Goal: Information Seeking & Learning: Learn about a topic

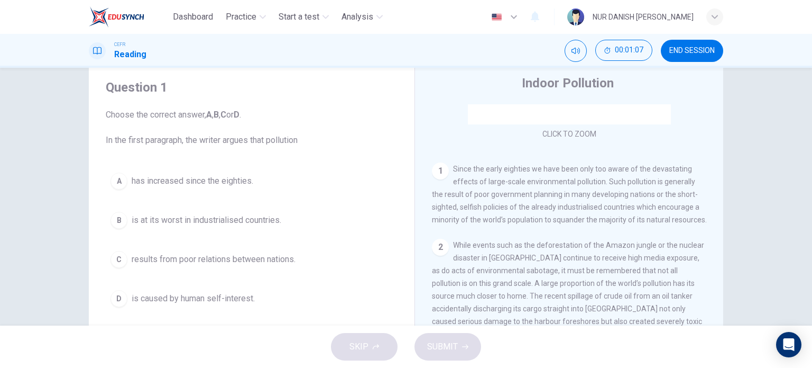
scroll to position [65, 0]
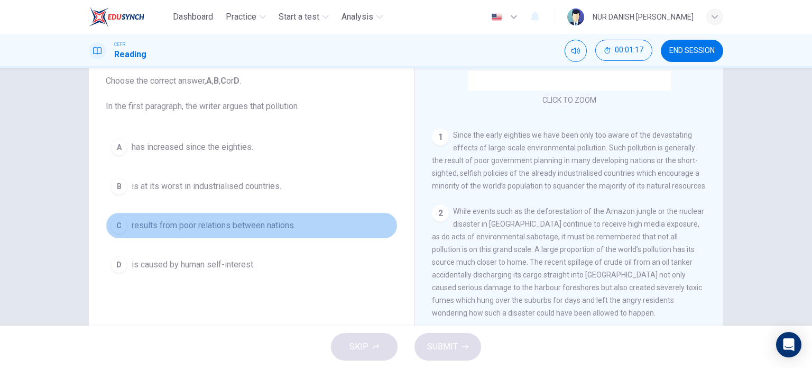
click at [190, 219] on span "results from poor relations between nations." at bounding box center [214, 225] width 164 height 13
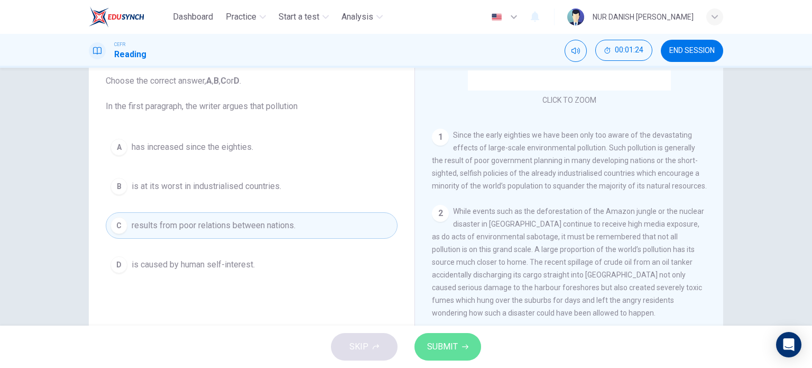
click at [442, 339] on span "SUBMIT" at bounding box center [442, 346] width 31 height 15
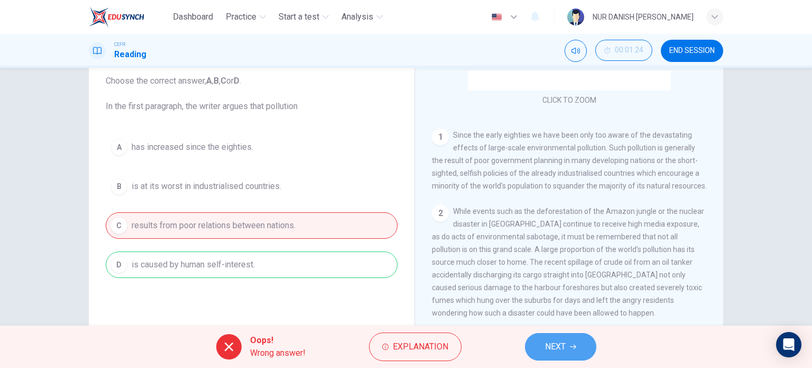
click at [539, 340] on button "NEXT" at bounding box center [560, 347] width 71 height 28
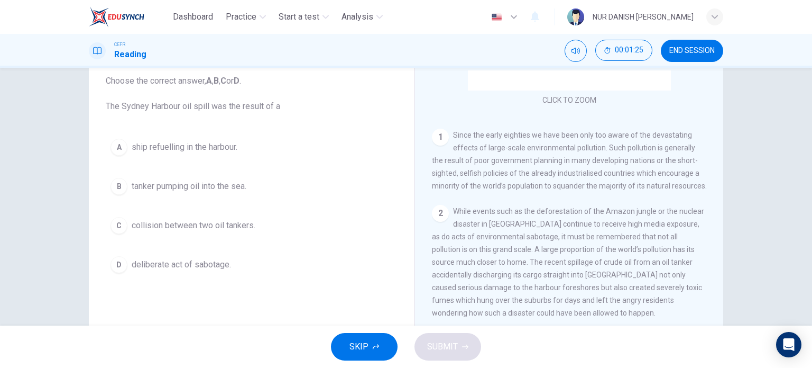
click at [497, 187] on span "Since the early eighties we have been only too aware of the devastating effects…" at bounding box center [569, 160] width 275 height 59
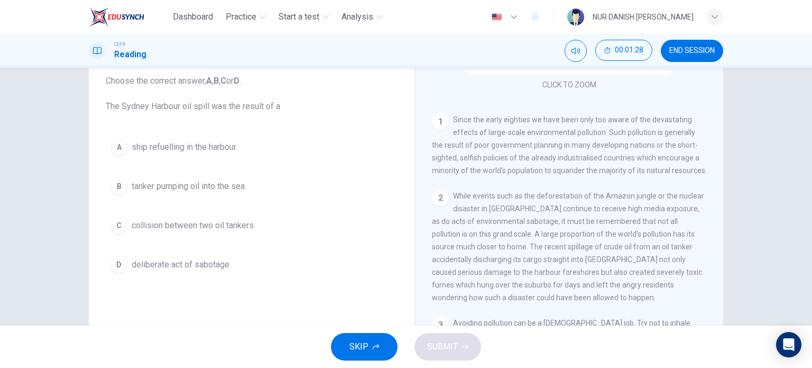
scroll to position [182, 0]
drag, startPoint x: 476, startPoint y: 261, endPoint x: 99, endPoint y: 248, distance: 376.8
click at [99, 248] on div "Question 2 Choose the correct answer, A , B , C or D . The Sydney Harbour oil s…" at bounding box center [406, 208] width 635 height 368
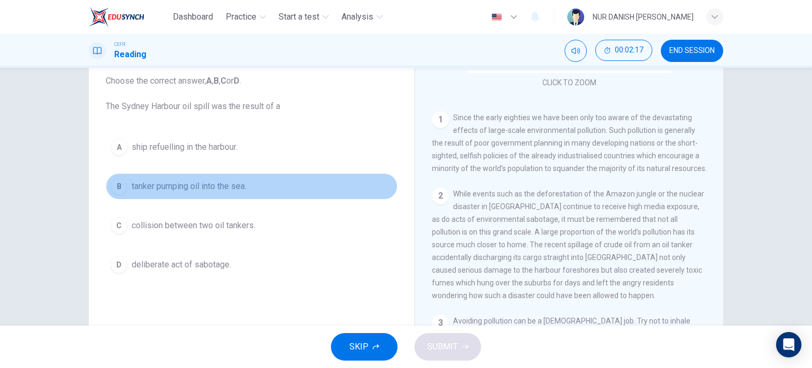
click at [142, 194] on button "B tanker pumping oil into the sea." at bounding box center [252, 186] width 292 height 26
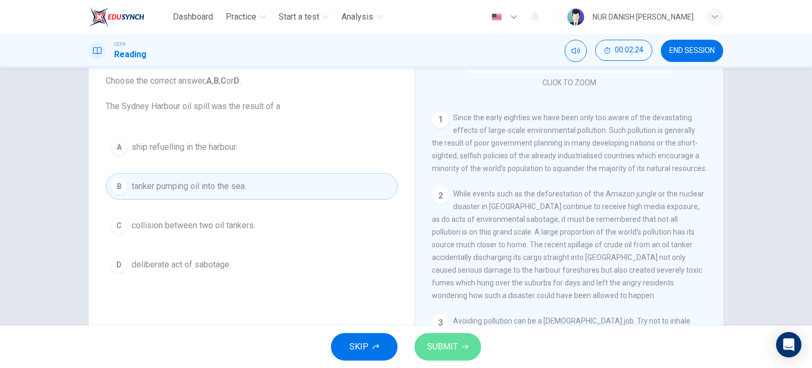
click at [453, 341] on span "SUBMIT" at bounding box center [442, 346] width 31 height 15
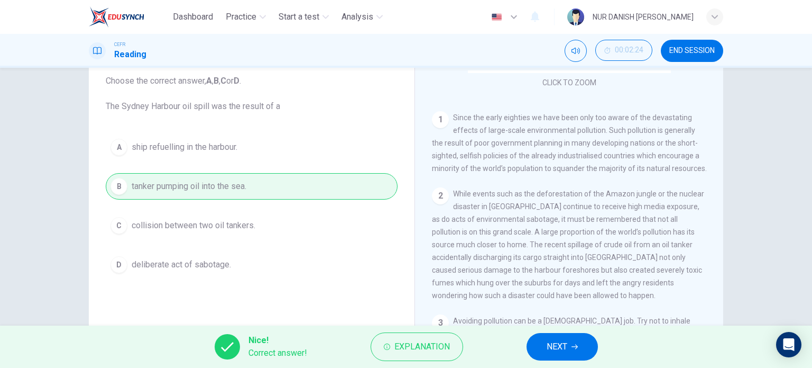
click at [563, 346] on span "NEXT" at bounding box center [557, 346] width 21 height 15
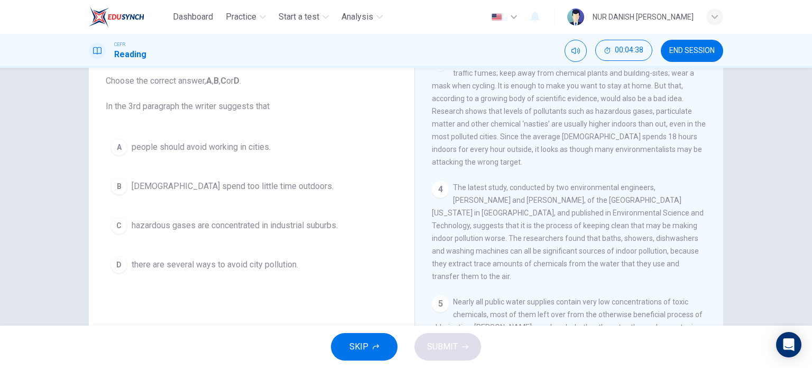
scroll to position [432, 0]
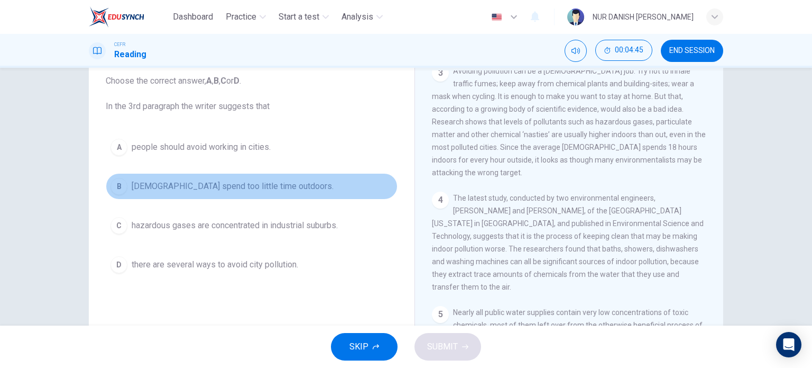
click at [224, 186] on span "[DEMOGRAPHIC_DATA] spend too little time outdoors." at bounding box center [233, 186] width 202 height 13
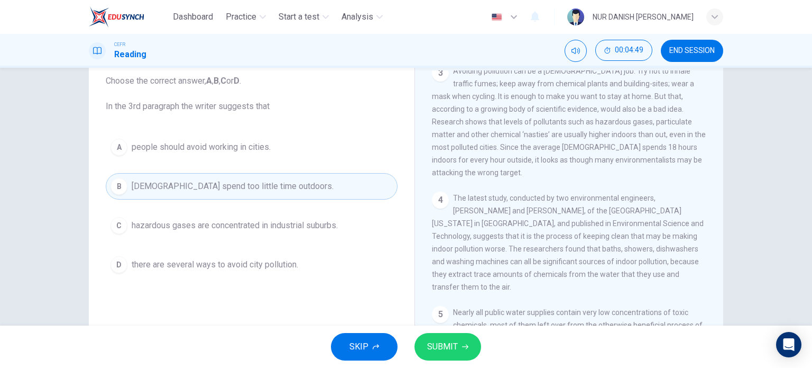
click at [422, 347] on button "SUBMIT" at bounding box center [448, 347] width 67 height 28
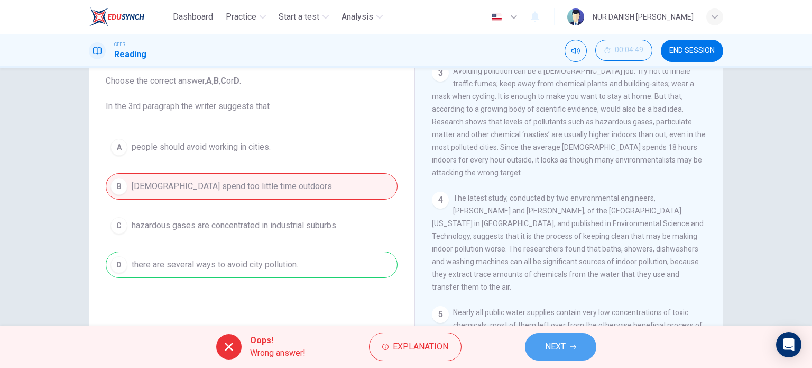
click at [553, 342] on span "NEXT" at bounding box center [555, 346] width 21 height 15
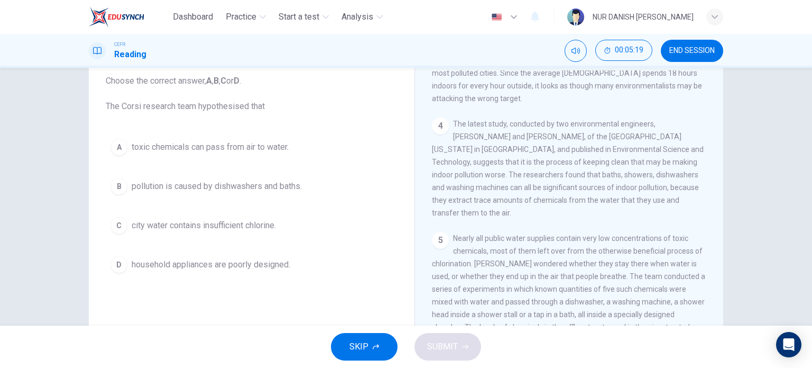
scroll to position [507, 0]
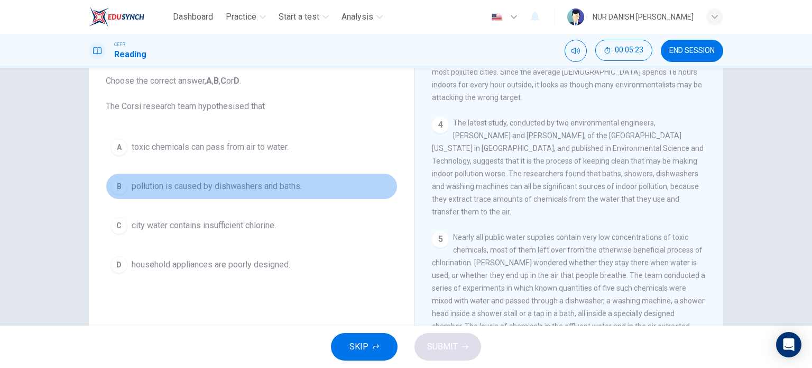
click at [257, 184] on span "pollution is caused by dishwashers and baths." at bounding box center [217, 186] width 170 height 13
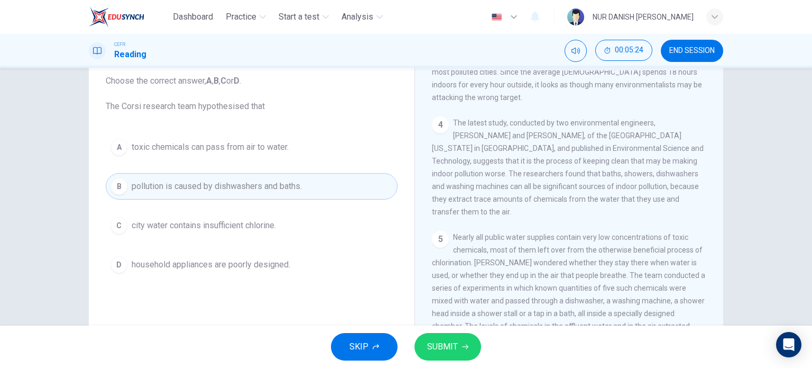
click at [424, 336] on button "SUBMIT" at bounding box center [448, 347] width 67 height 28
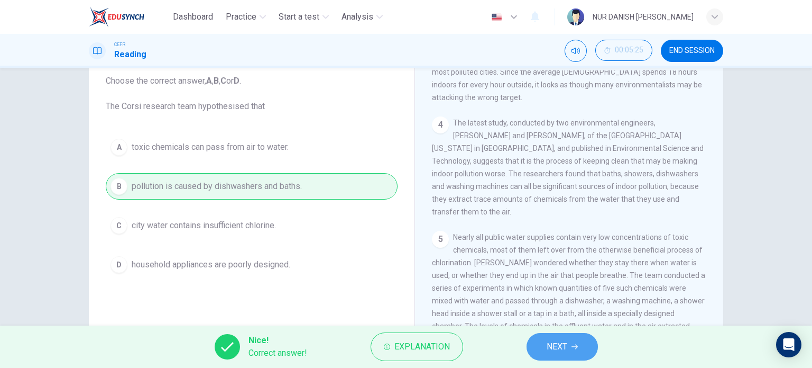
click at [557, 340] on span "NEXT" at bounding box center [557, 346] width 21 height 15
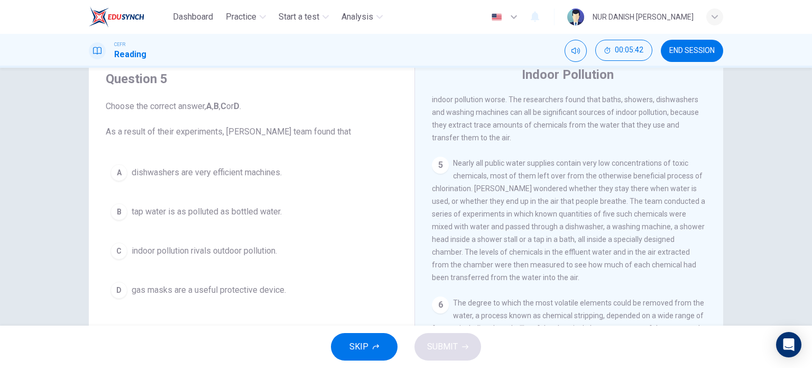
scroll to position [55, 0]
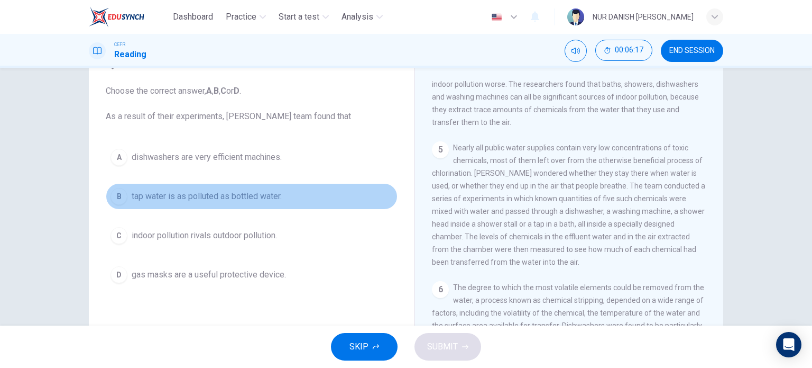
click at [180, 201] on span "tap water is as polluted as bottled water." at bounding box center [207, 196] width 150 height 13
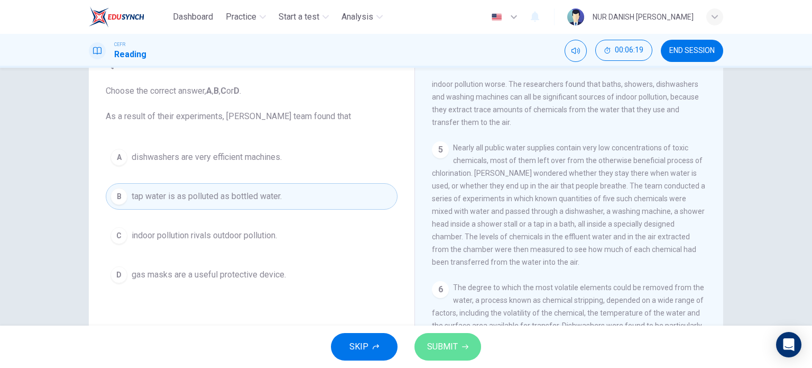
click at [451, 351] on span "SUBMIT" at bounding box center [442, 346] width 31 height 15
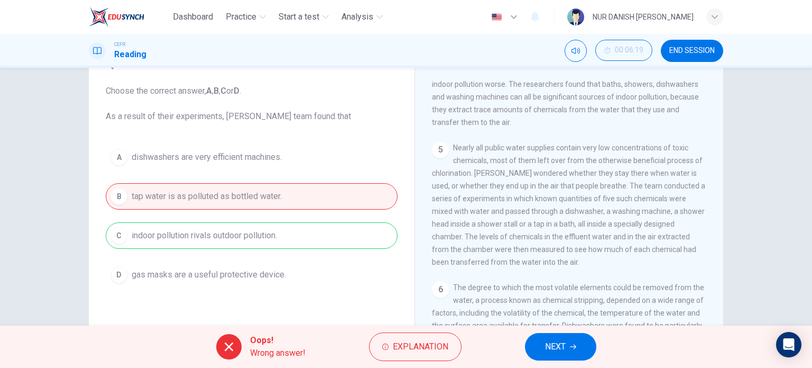
click at [567, 354] on button "NEXT" at bounding box center [560, 347] width 71 height 28
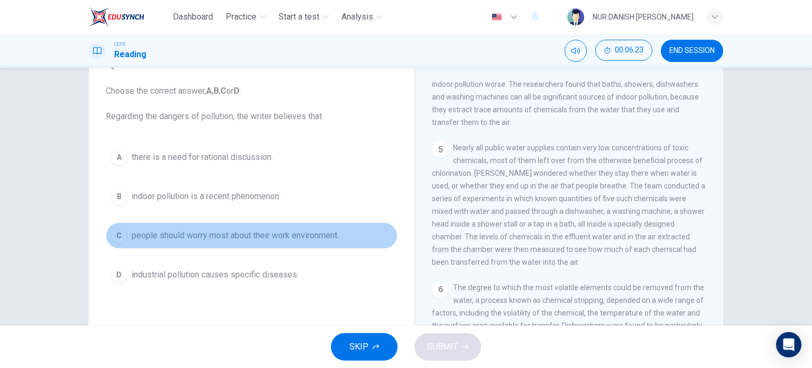
click at [226, 237] on span "people should worry most about their work environment." at bounding box center [235, 235] width 207 height 13
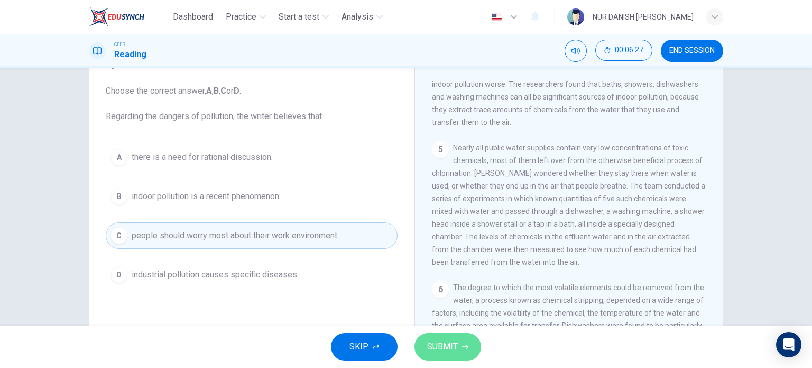
click at [446, 349] on span "SUBMIT" at bounding box center [442, 346] width 31 height 15
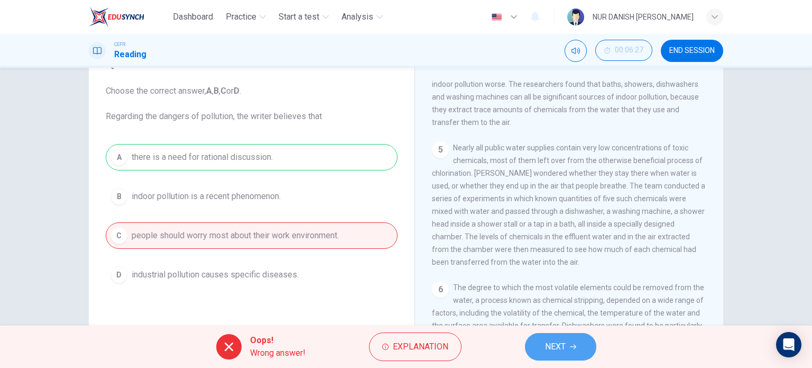
click at [535, 351] on button "NEXT" at bounding box center [560, 347] width 71 height 28
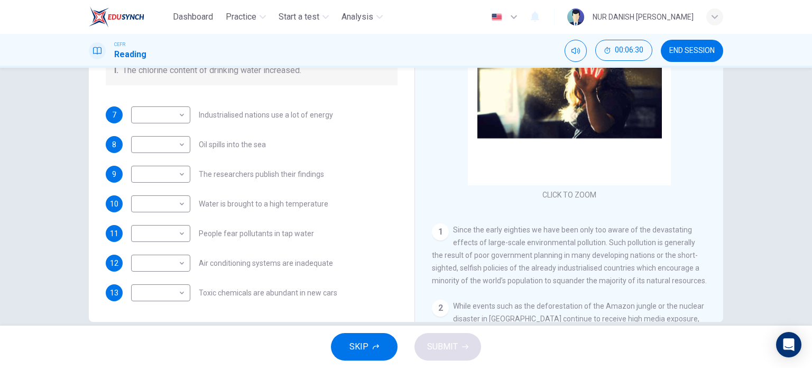
scroll to position [152, 0]
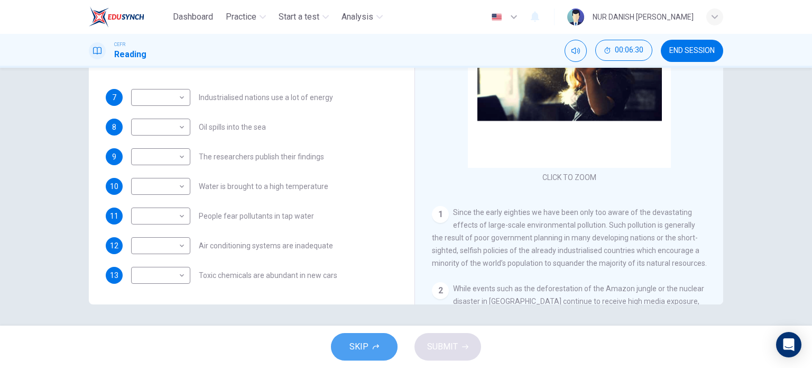
click at [377, 359] on button "SKIP" at bounding box center [364, 347] width 67 height 28
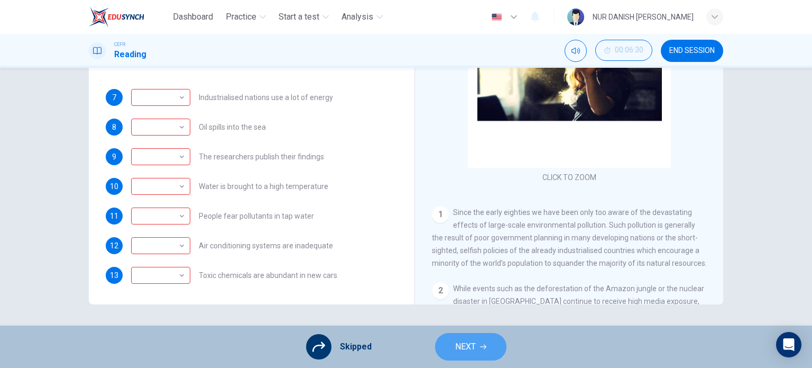
click at [463, 335] on button "NEXT" at bounding box center [470, 347] width 71 height 28
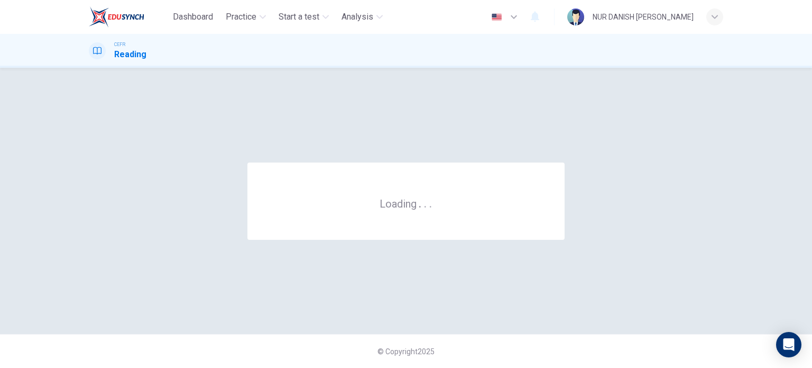
scroll to position [0, 0]
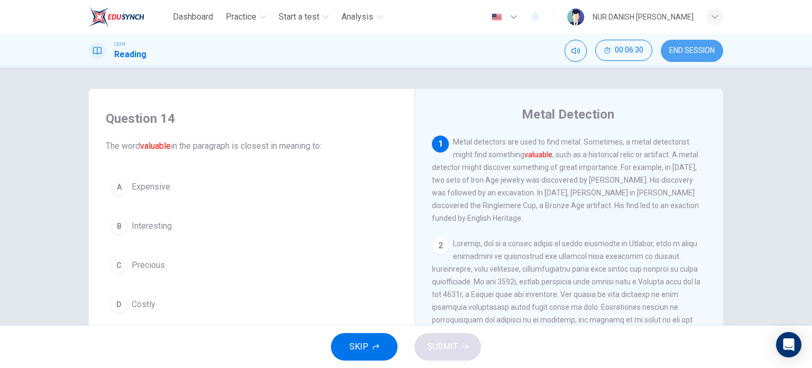
click at [706, 47] on span "END SESSION" at bounding box center [692, 51] width 45 height 8
